Goal: Information Seeking & Learning: Understand process/instructions

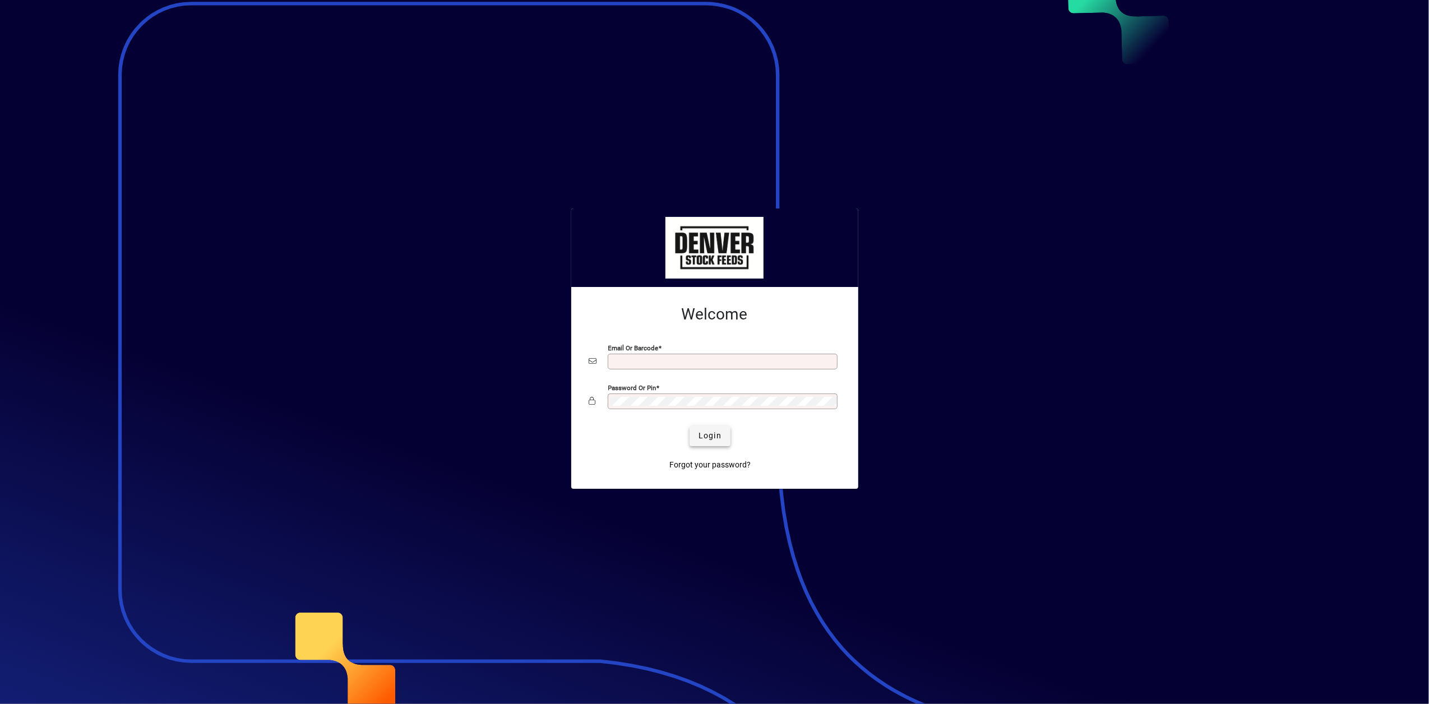
type input "**********"
click at [710, 435] on span "Login" at bounding box center [709, 436] width 23 height 12
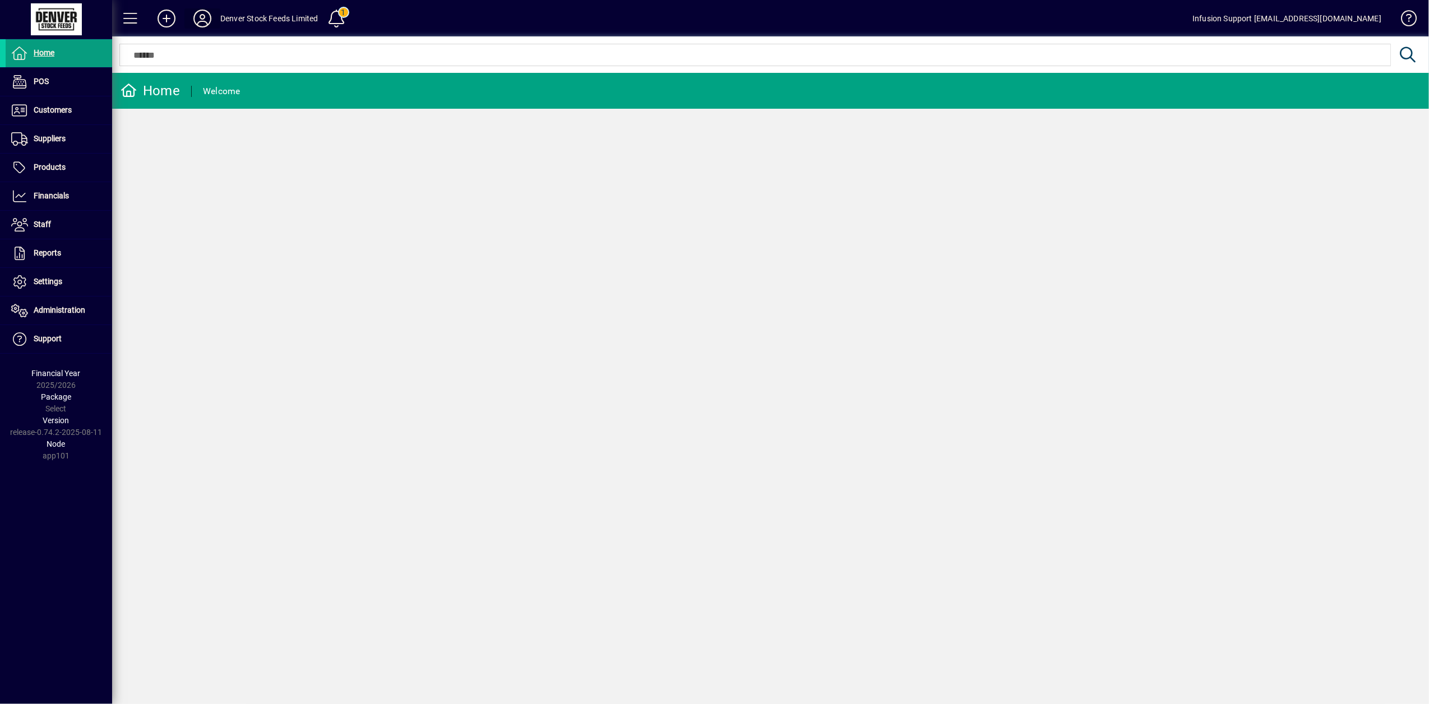
click at [200, 22] on icon at bounding box center [202, 19] width 22 height 18
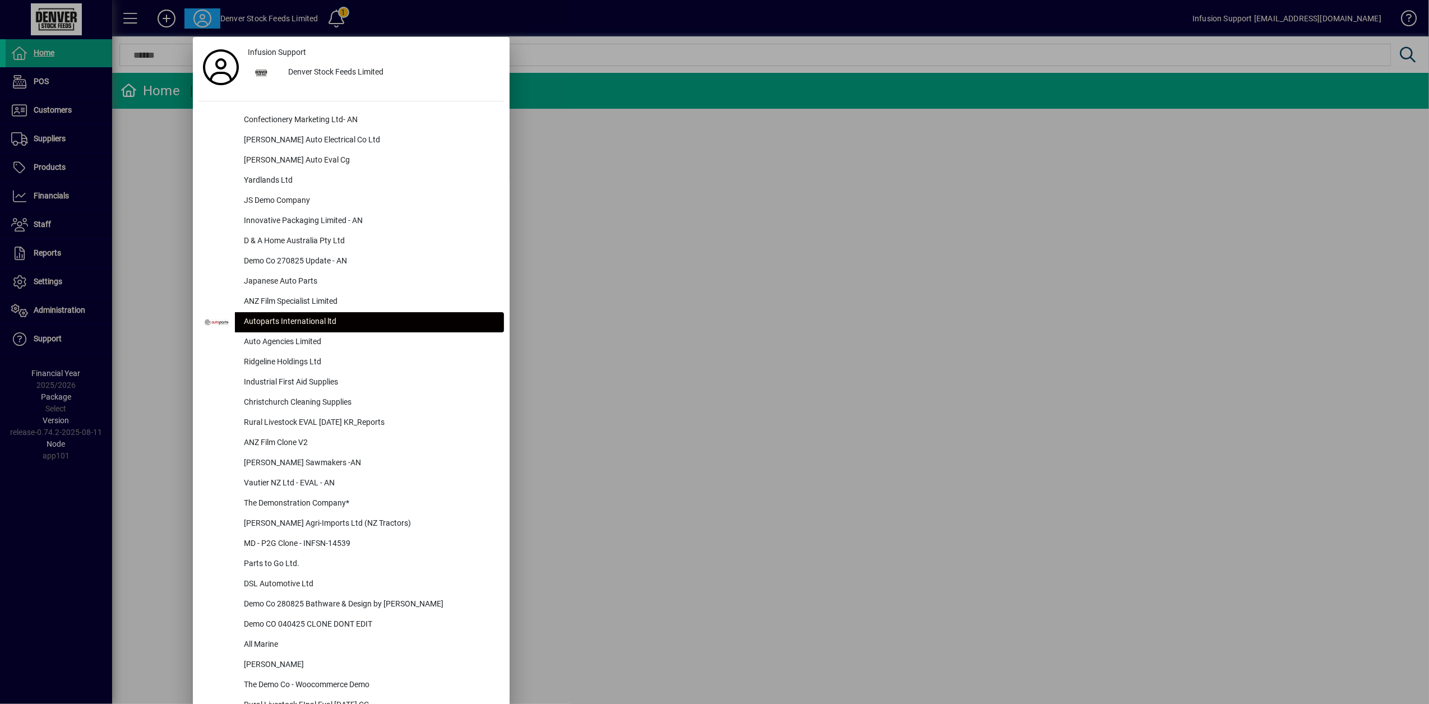
drag, startPoint x: 822, startPoint y: 221, endPoint x: 547, endPoint y: 54, distance: 321.2
click at [822, 220] on div at bounding box center [714, 352] width 1429 height 704
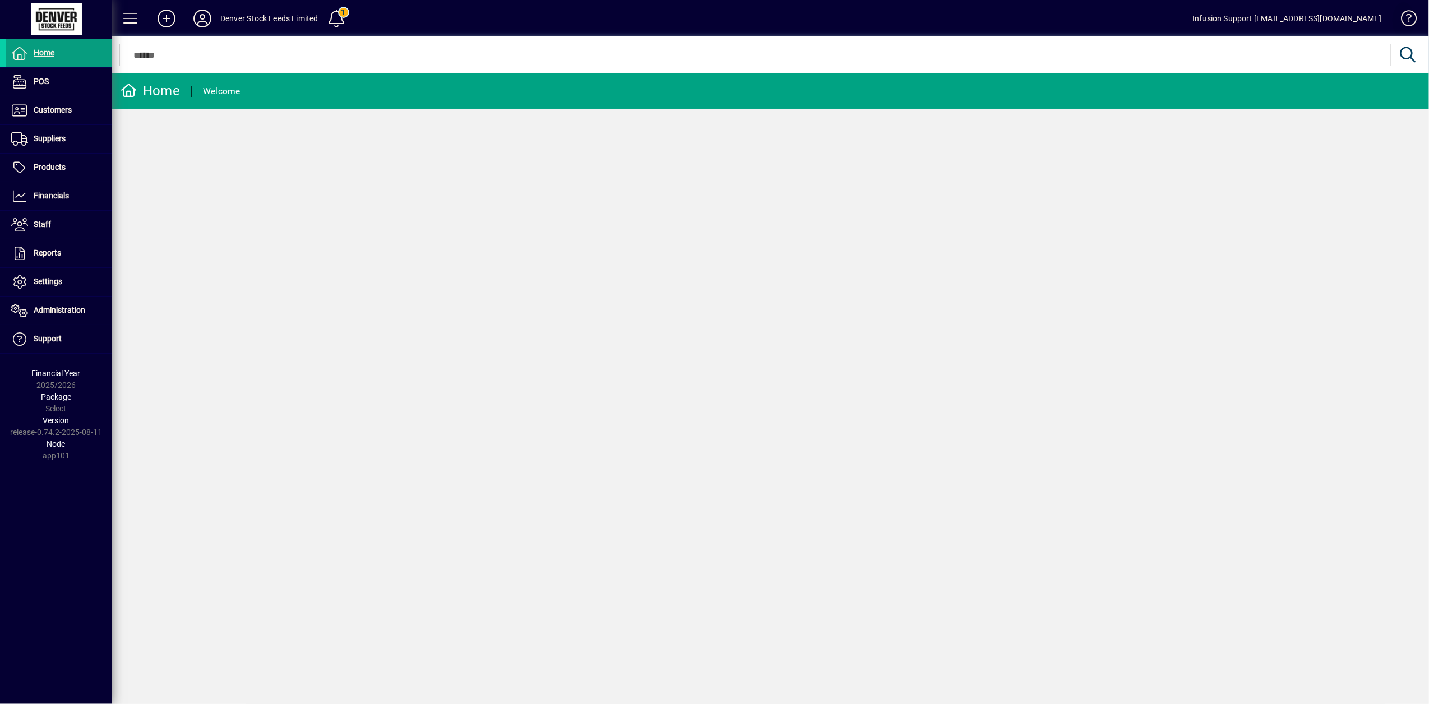
click at [1403, 18] on span at bounding box center [1403, 20] width 27 height 27
